Goal: Information Seeking & Learning: Learn about a topic

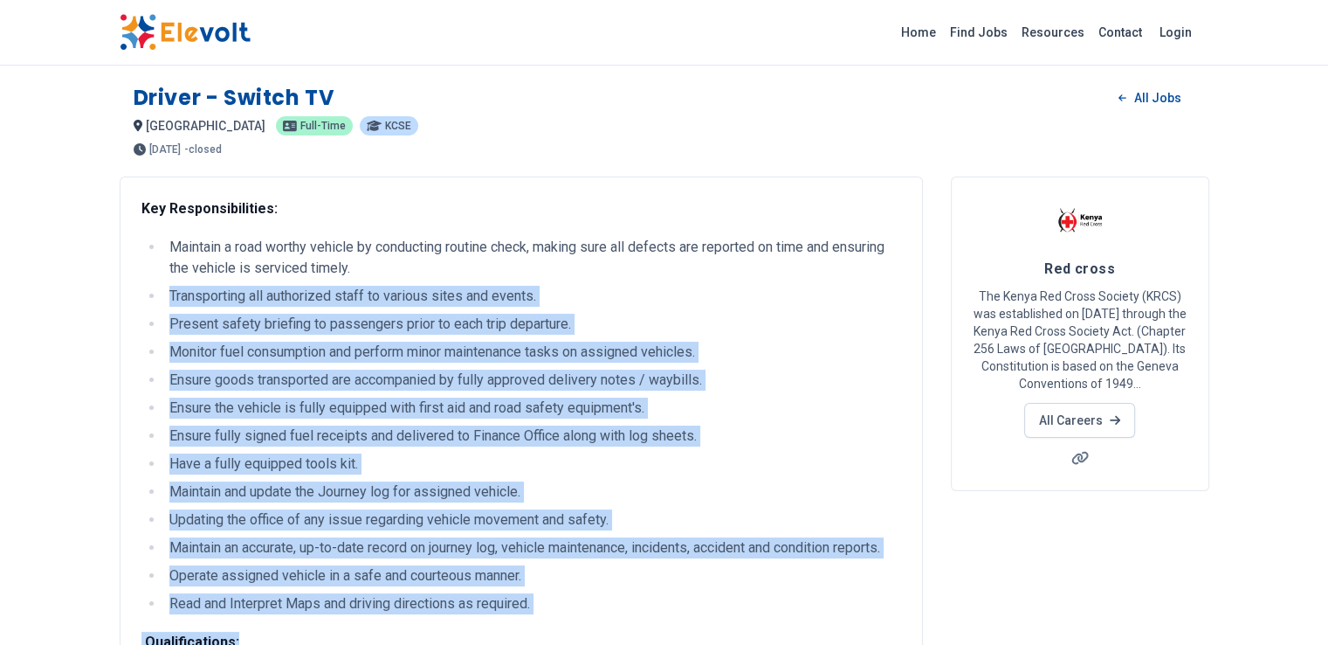
drag, startPoint x: 65, startPoint y: 299, endPoint x: 278, endPoint y: 619, distance: 384.9
click at [278, 619] on div "Key Responsibilities: Maintain a road worthy vehicle by conducting routine chec…" at bounding box center [521, 650] width 760 height 905
copy div "Transporting all authorized staff to various sites and events. Present safety b…"
click at [289, 406] on li "Ensure the vehicle is fully equipped with first aid and road safety equipment's." at bounding box center [532, 407] width 737 height 21
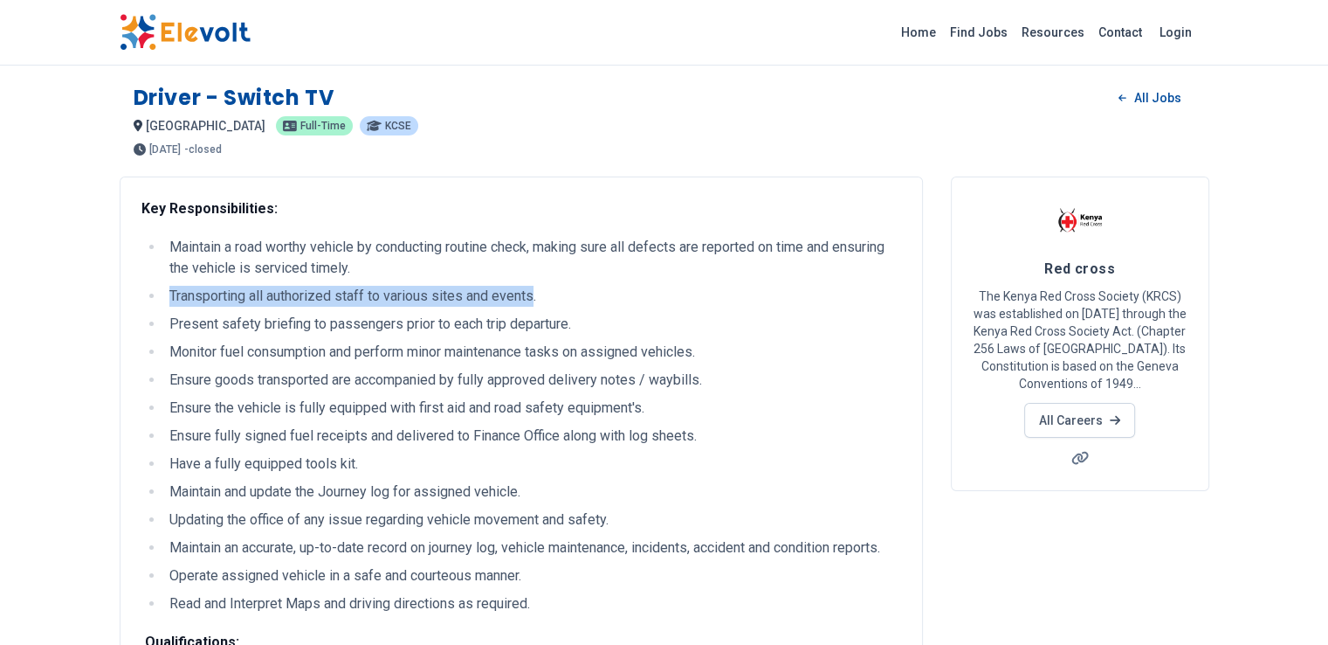
drag, startPoint x: 430, startPoint y: 300, endPoint x: 64, endPoint y: 299, distance: 365.9
click at [164, 299] on li "Transporting all authorized staff to various sites and events." at bounding box center [532, 296] width 737 height 21
copy li "Transporting all authorized staff to various sites and events"
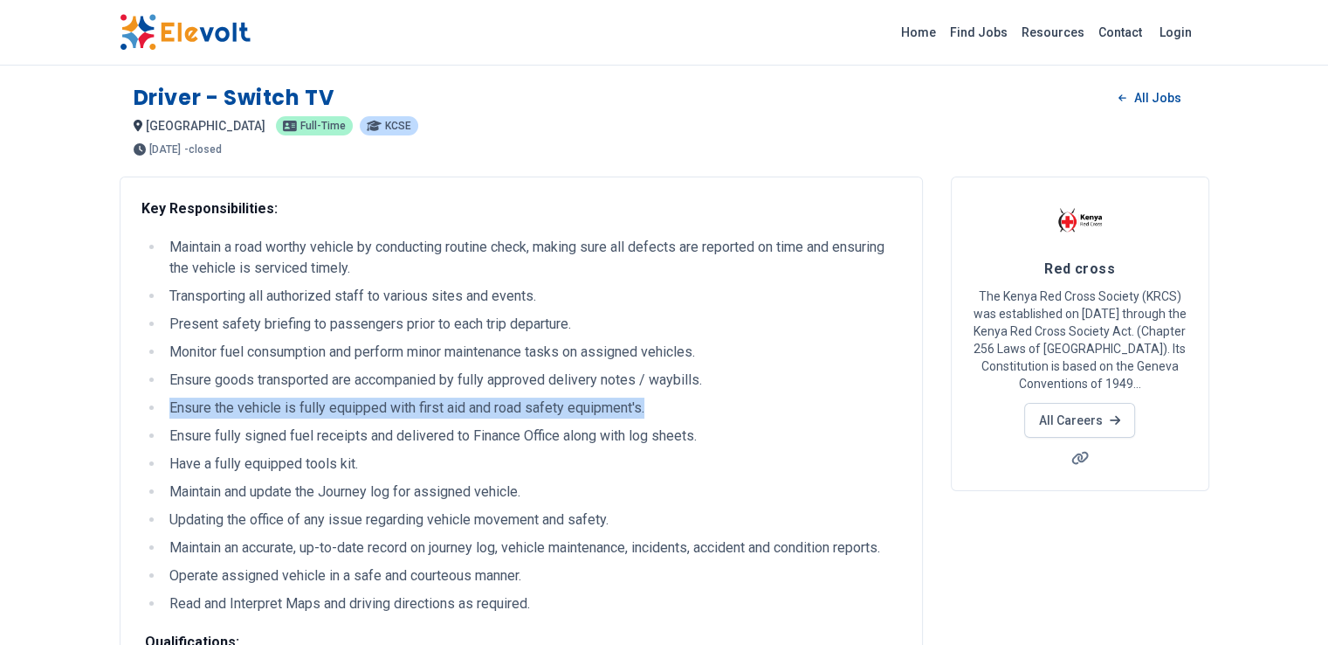
drag, startPoint x: 64, startPoint y: 407, endPoint x: 571, endPoint y: 408, distance: 507.4
click at [571, 408] on li "Ensure the vehicle is fully equipped with first aid and road safety equipment's." at bounding box center [532, 407] width 737 height 21
copy li "Ensure the vehicle is fully equipped with first aid and road safety equipment's."
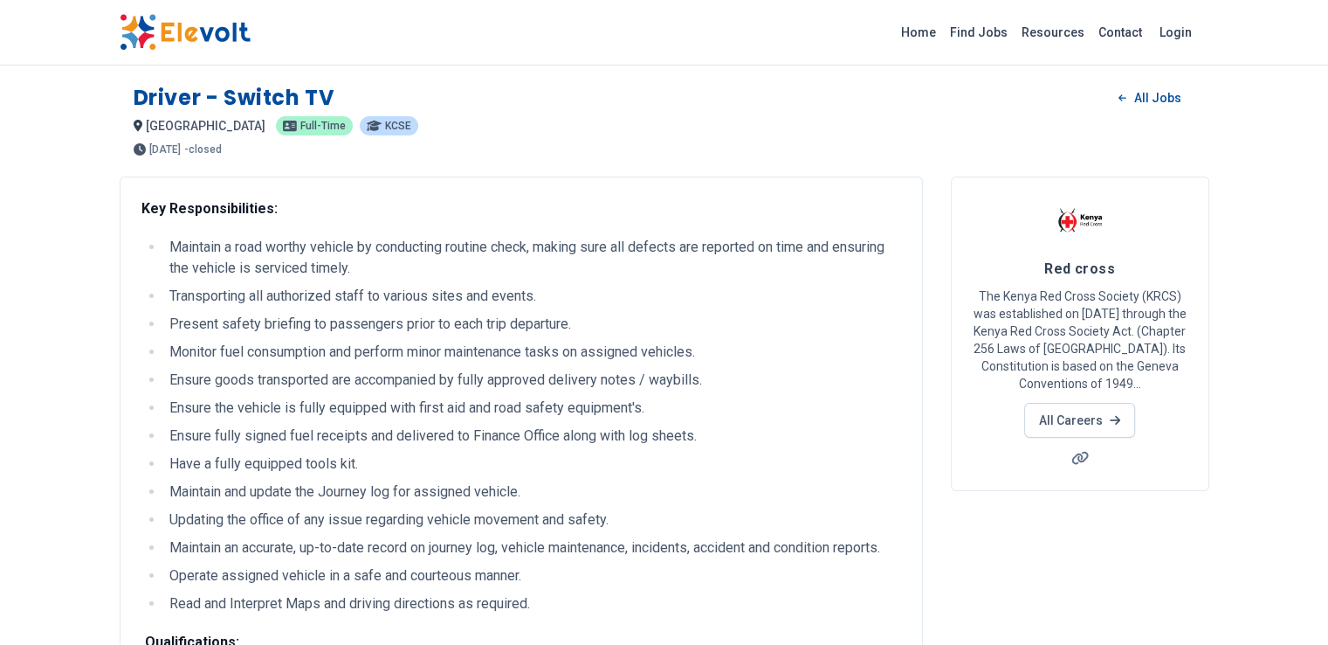
click at [164, 462] on li "Have a fully equipped tools kit." at bounding box center [532, 463] width 737 height 21
drag, startPoint x: 65, startPoint y: 462, endPoint x: 217, endPoint y: 476, distance: 152.6
click at [217, 476] on ul "Maintain a road worthy vehicle by conducting routine check, making sure all def…" at bounding box center [521, 425] width 760 height 377
click at [239, 491] on li "Maintain and update the Journey log for assigned vehicle." at bounding box center [532, 491] width 737 height 21
drag, startPoint x: 64, startPoint y: 518, endPoint x: 503, endPoint y: 518, distance: 439.3
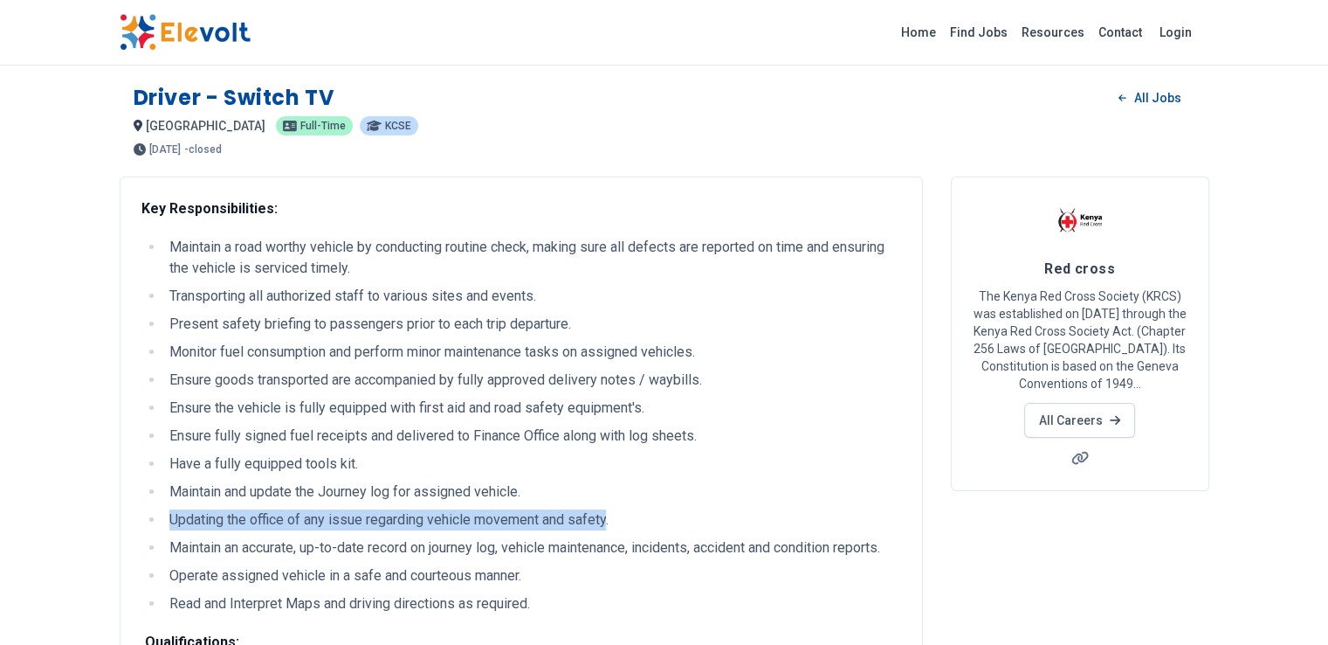
click at [503, 518] on li "Updating the office of any issue regarding vehicle movement and safety." at bounding box center [532, 519] width 737 height 21
copy li "Updating the office of any issue regarding vehicle movement and safety"
click at [623, 370] on li "Ensure goods transported are accompanied by fully approved delivery notes / way…" at bounding box center [532, 379] width 737 height 21
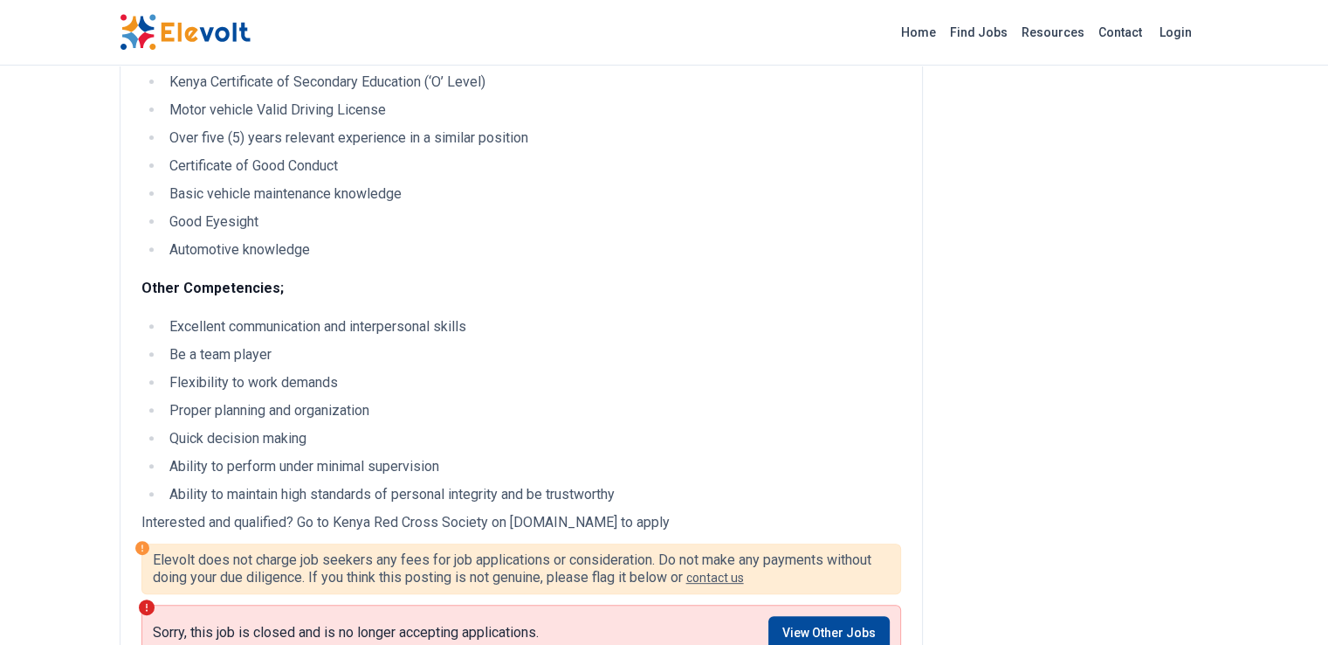
scroll to position [629, 0]
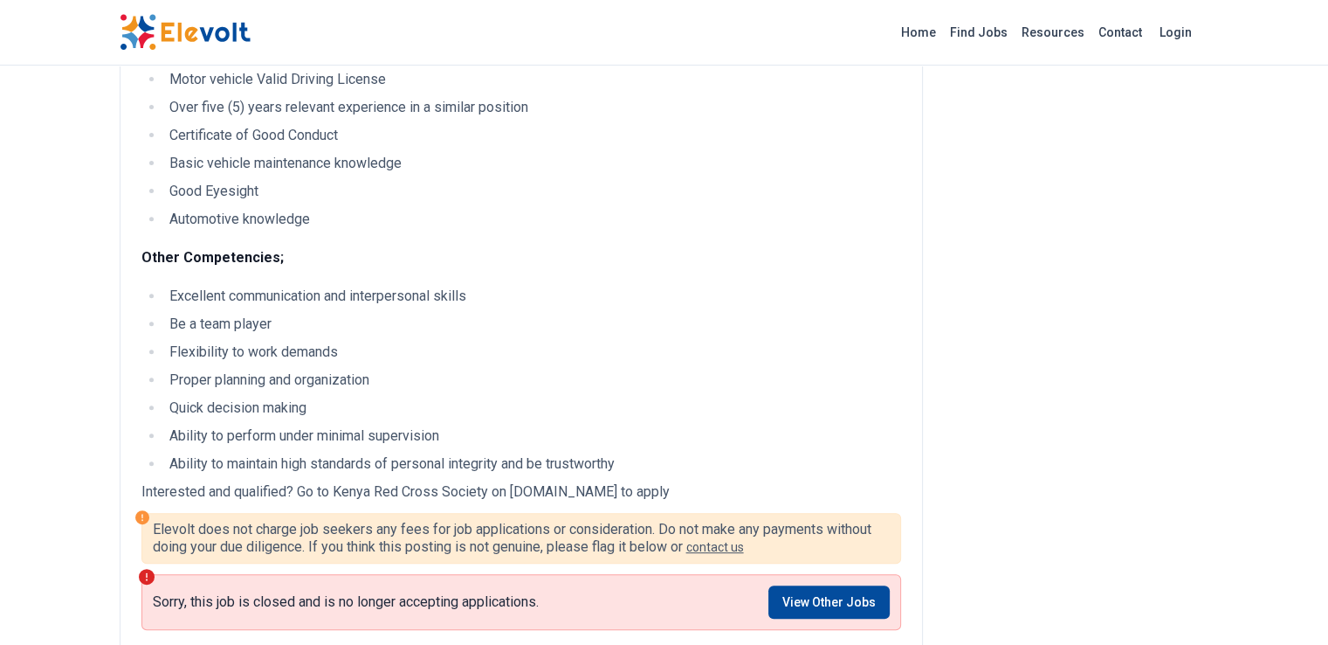
click at [164, 465] on li "Ability to maintain high standards of personal integrity and be trustworthy" at bounding box center [532, 463] width 737 height 21
drag, startPoint x: 66, startPoint y: 465, endPoint x: 524, endPoint y: 467, distance: 458.5
click at [524, 467] on li "Ability to maintain high standards of personal integrity and be trustworthy" at bounding box center [532, 463] width 737 height 21
copy li "Ability to maintain high standards of personal integrity and be trustworthy"
click at [248, 413] on li "Quick decision making" at bounding box center [532, 407] width 737 height 21
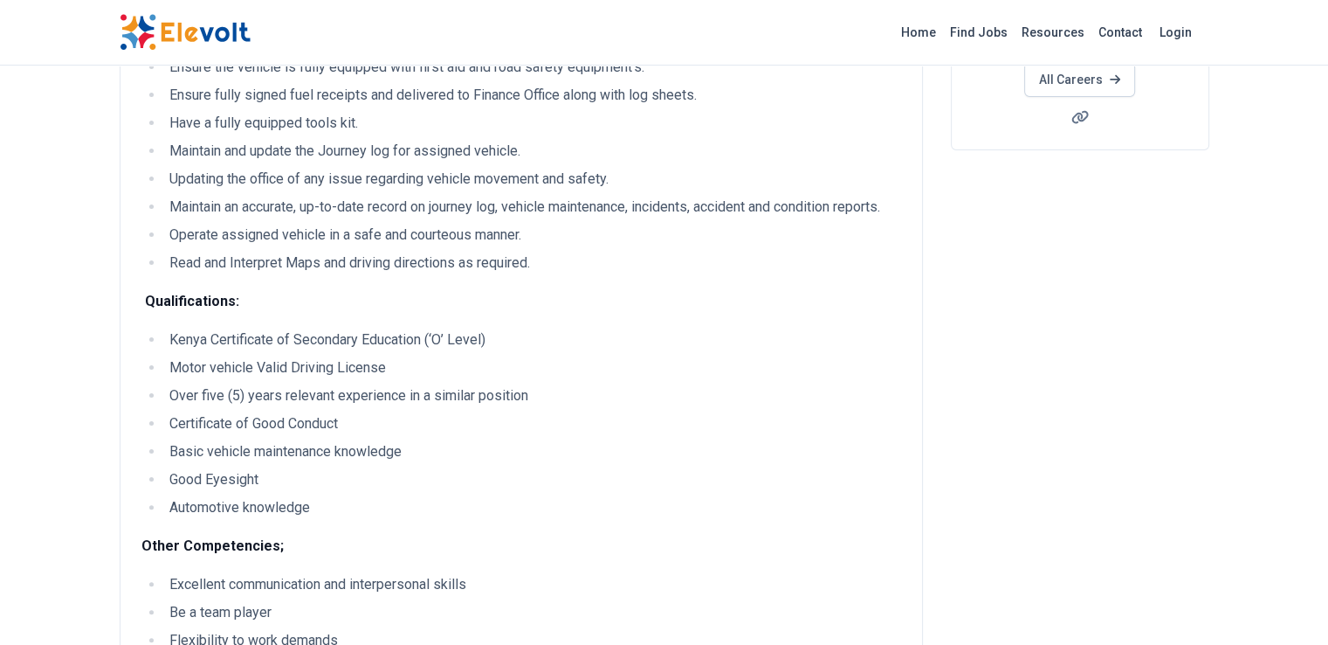
scroll to position [211, 0]
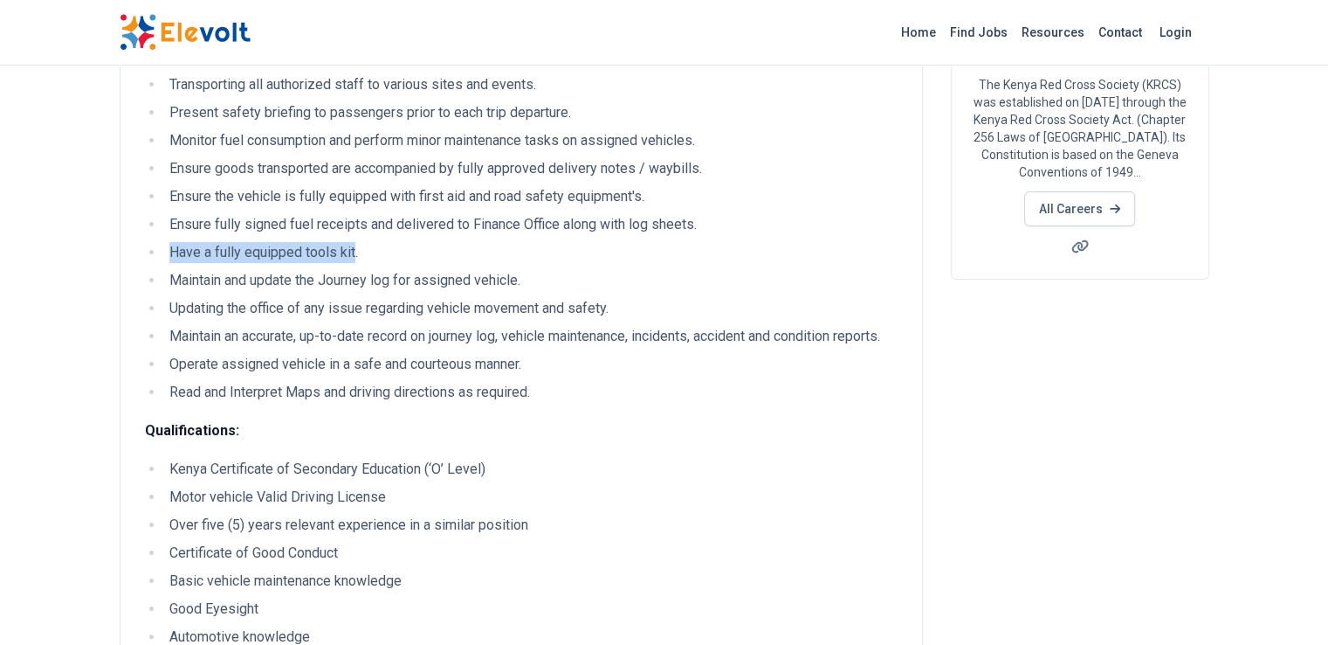
drag, startPoint x: 251, startPoint y: 253, endPoint x: 54, endPoint y: 256, distance: 196.5
click at [141, 256] on ul "Maintain a road worthy vehicle by conducting routine check, making sure all def…" at bounding box center [521, 213] width 760 height 377
copy li "Have a fully equipped tools kit"
click at [164, 196] on li "Ensure the vehicle is fully equipped with first aid and road safety equipment's." at bounding box center [532, 196] width 737 height 21
click at [164, 194] on li "Ensure the vehicle is fully equipped with first aid and road safety equipment's." at bounding box center [532, 196] width 737 height 21
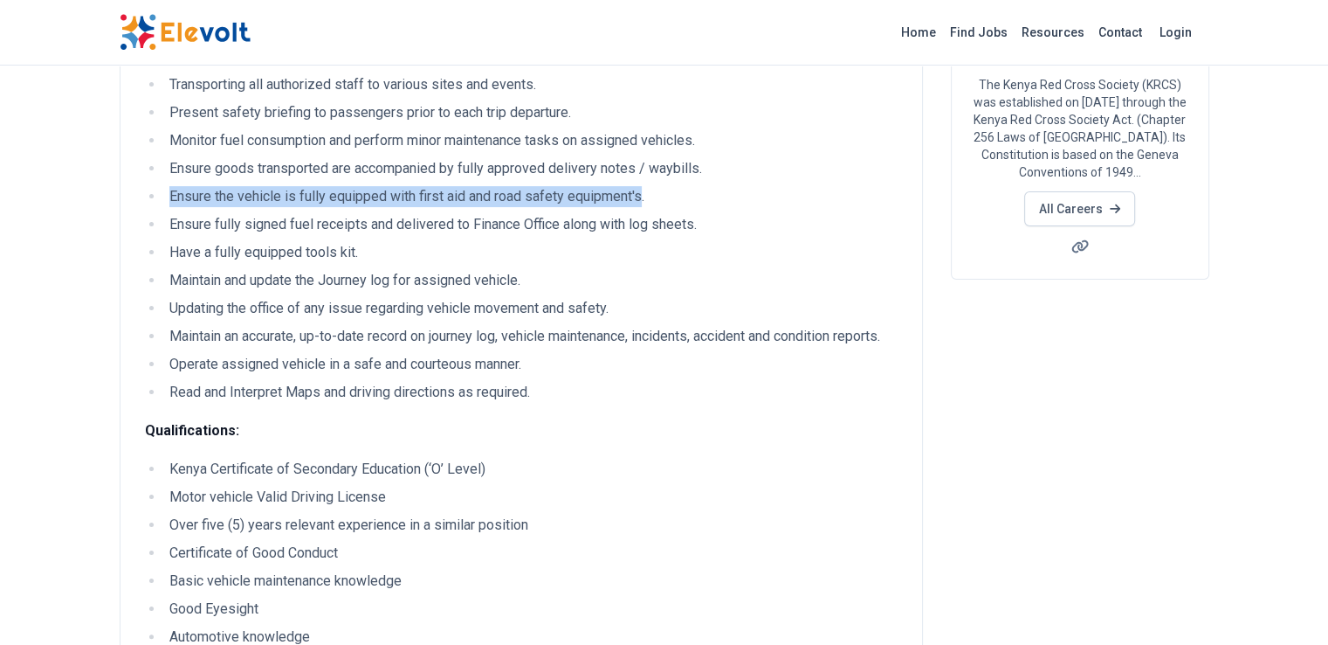
drag, startPoint x: 63, startPoint y: 194, endPoint x: 539, endPoint y: 190, distance: 476.0
click at [539, 190] on li "Ensure the vehicle is fully equipped with first aid and road safety equipment's." at bounding box center [532, 196] width 737 height 21
copy li "Ensure the vehicle is fully equipped with first aid and road safety equipment's"
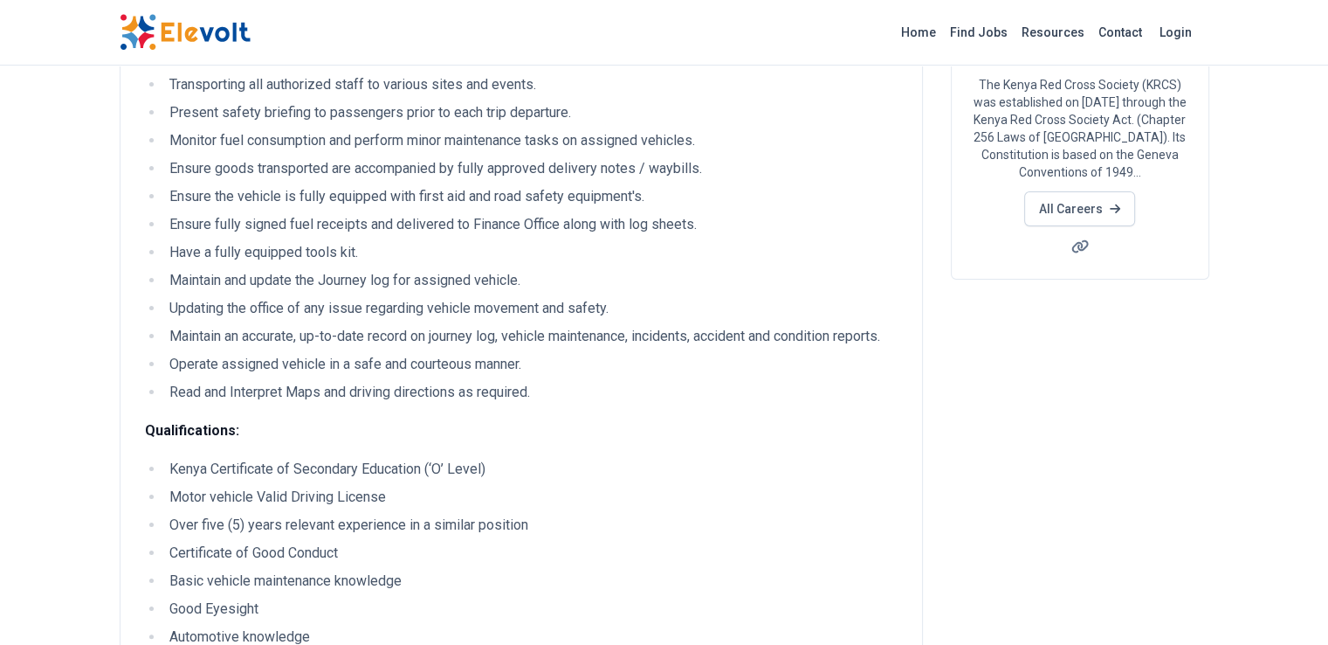
click at [243, 109] on li "Present safety briefing to passengers prior to each trip departure." at bounding box center [532, 112] width 737 height 21
click at [458, 95] on ul "Maintain a road worthy vehicle by conducting routine check, making sure all def…" at bounding box center [521, 213] width 760 height 377
click at [164, 111] on li "Present safety briefing to passengers prior to each trip departure." at bounding box center [532, 112] width 737 height 21
drag, startPoint x: 64, startPoint y: 111, endPoint x: 462, endPoint y: 111, distance: 398.2
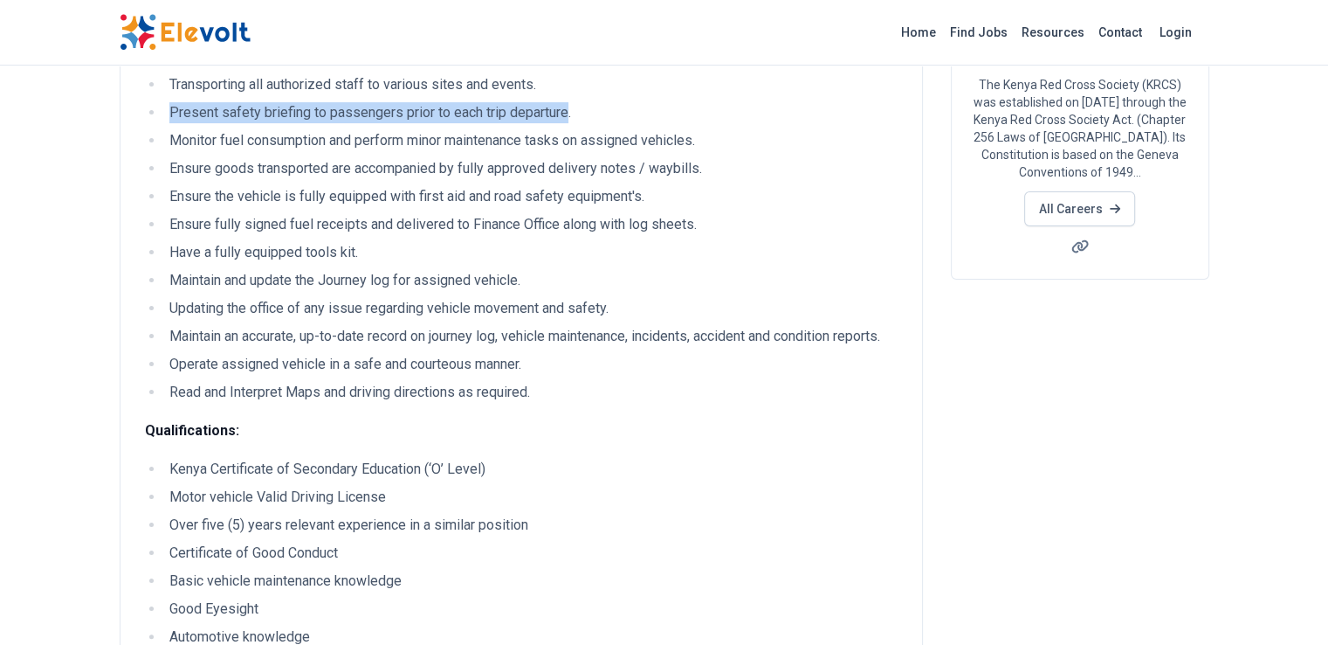
click at [462, 111] on li "Present safety briefing to passengers prior to each trip departure." at bounding box center [532, 112] width 737 height 21
click at [164, 271] on li "Maintain and update the Journey log for assigned vehicle." at bounding box center [532, 280] width 737 height 21
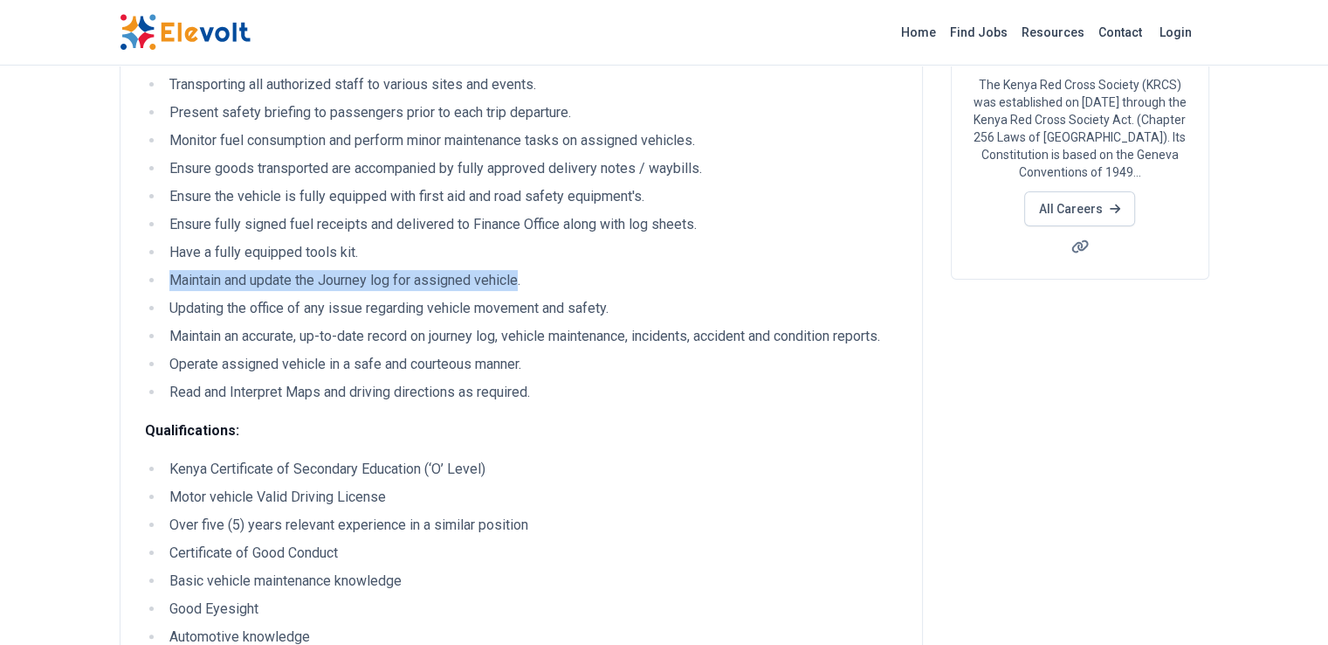
drag, startPoint x: 63, startPoint y: 278, endPoint x: 416, endPoint y: 282, distance: 352.9
click at [416, 282] on li "Maintain and update the Journey log for assigned vehicle." at bounding box center [532, 280] width 737 height 21
copy li "Maintain and update the Journey log for assigned vehicle"
